Goal: Information Seeking & Learning: Learn about a topic

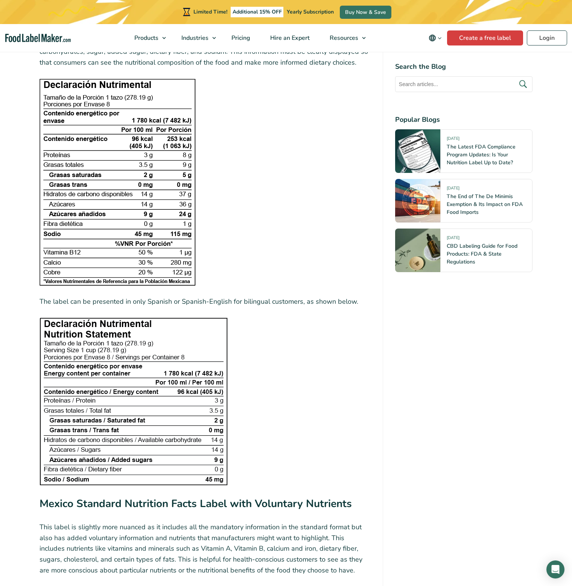
scroll to position [978, 0]
click at [243, 249] on figure at bounding box center [204, 182] width 331 height 207
click at [99, 379] on img at bounding box center [133, 402] width 188 height 168
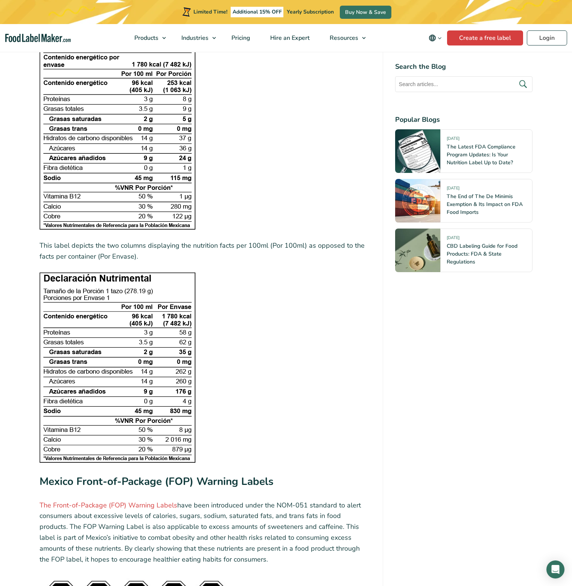
scroll to position [2369, 0]
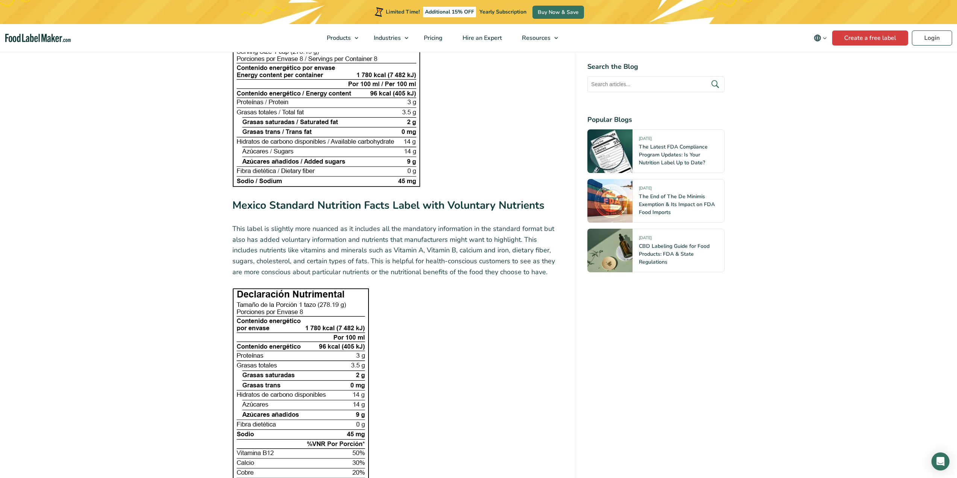
scroll to position [1128, 0]
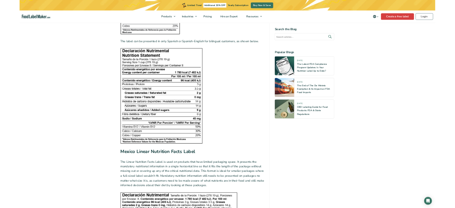
scroll to position [1692, 0]
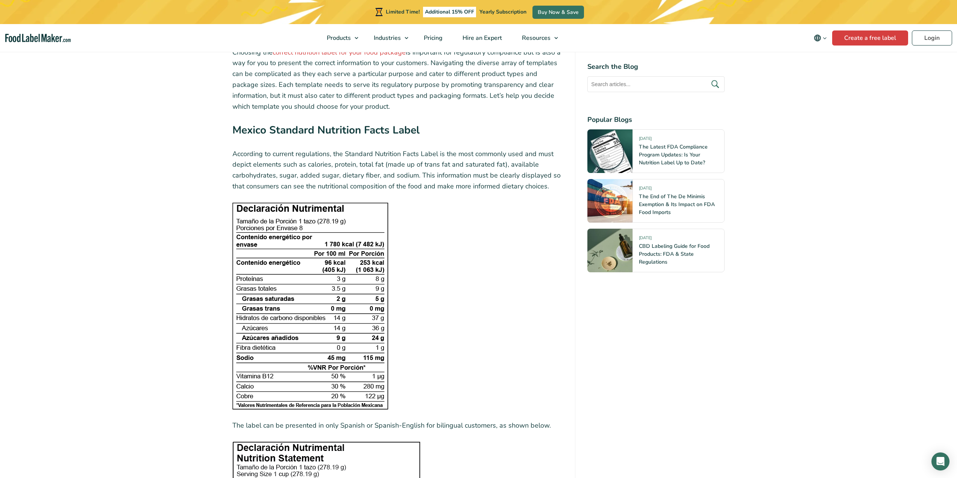
scroll to position [790, 0]
